Goal: Obtain resource: Download file/media

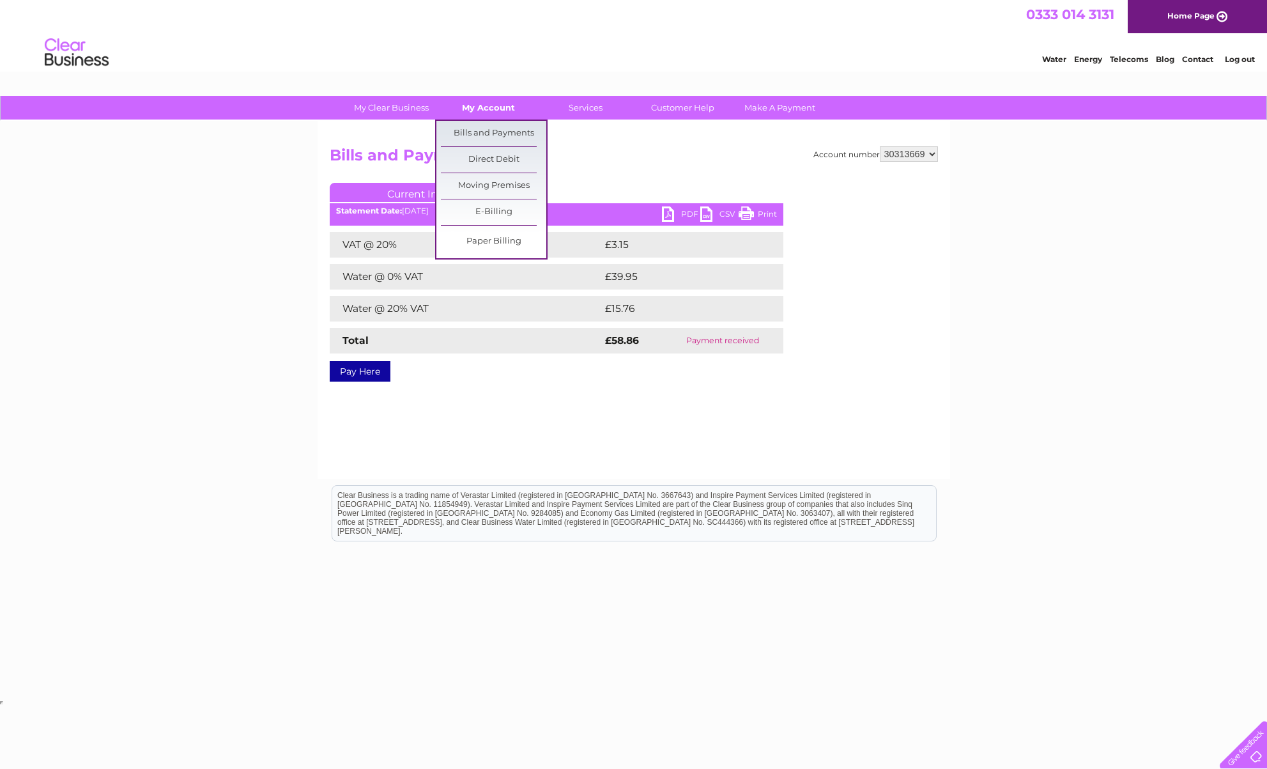
click at [484, 112] on link "My Account" at bounding box center [488, 108] width 105 height 24
click at [479, 132] on link "Bills and Payments" at bounding box center [493, 134] width 105 height 26
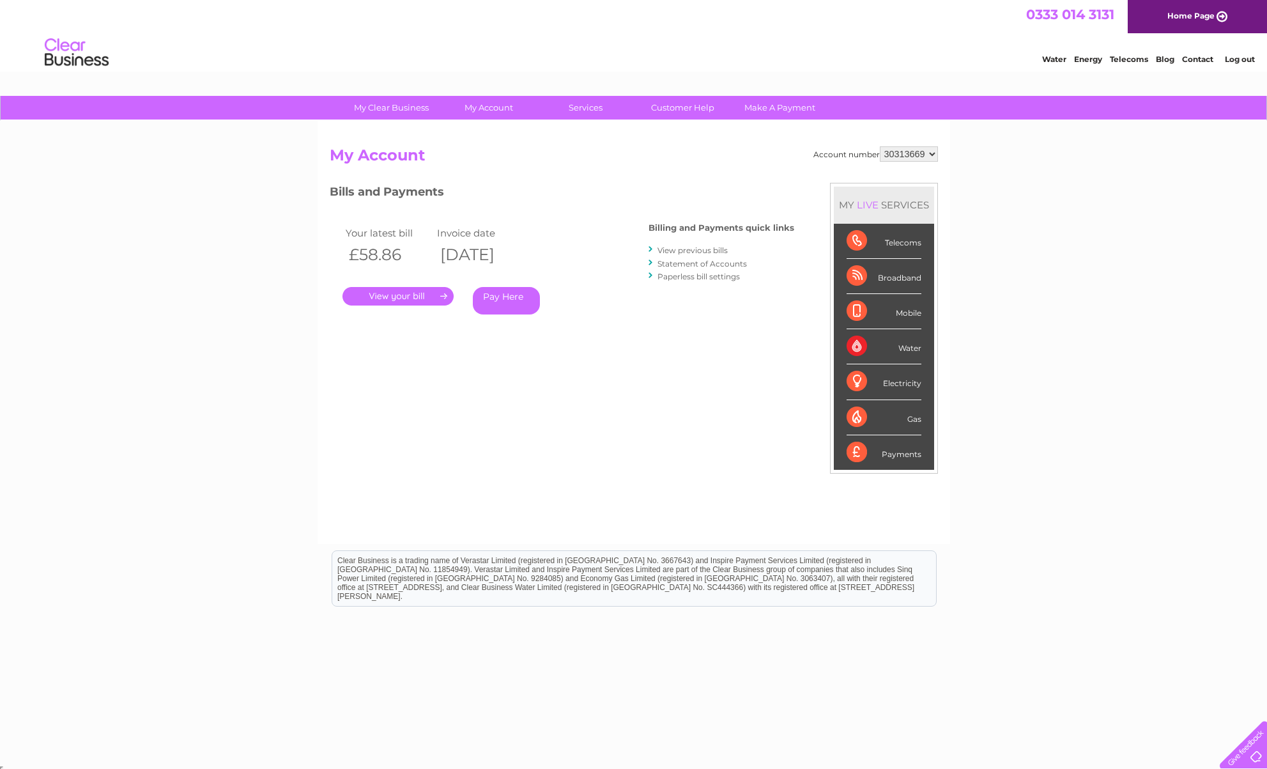
click at [399, 299] on link "." at bounding box center [397, 296] width 111 height 19
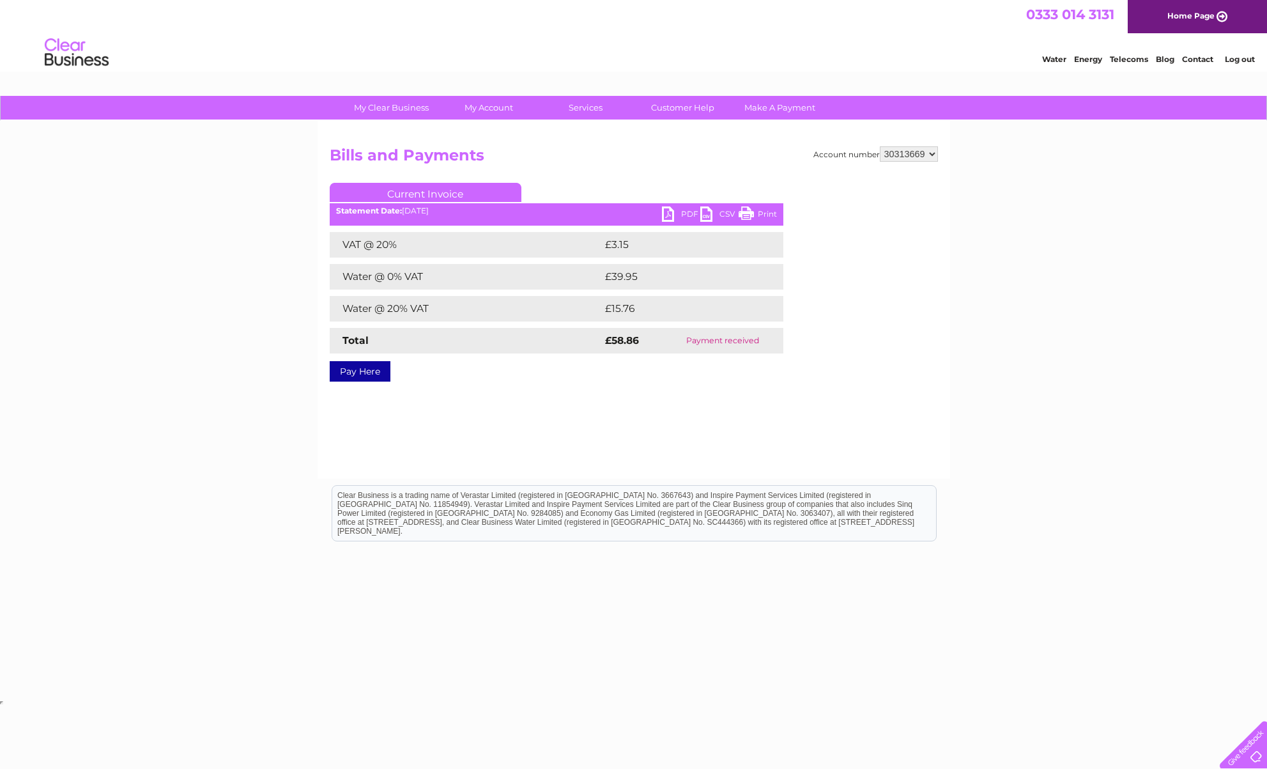
click at [682, 213] on link "PDF" at bounding box center [681, 215] width 38 height 19
click at [668, 214] on link "PDF" at bounding box center [681, 215] width 38 height 19
